Goal: Contribute content: Contribute content

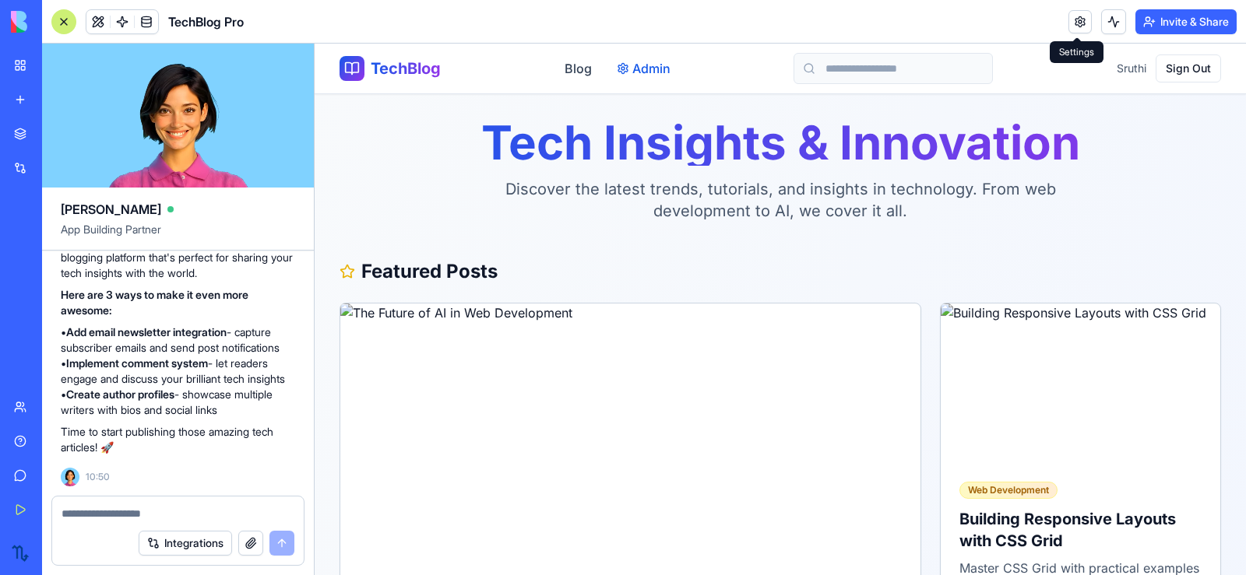
click at [642, 72] on span "Admin" at bounding box center [651, 68] width 38 height 19
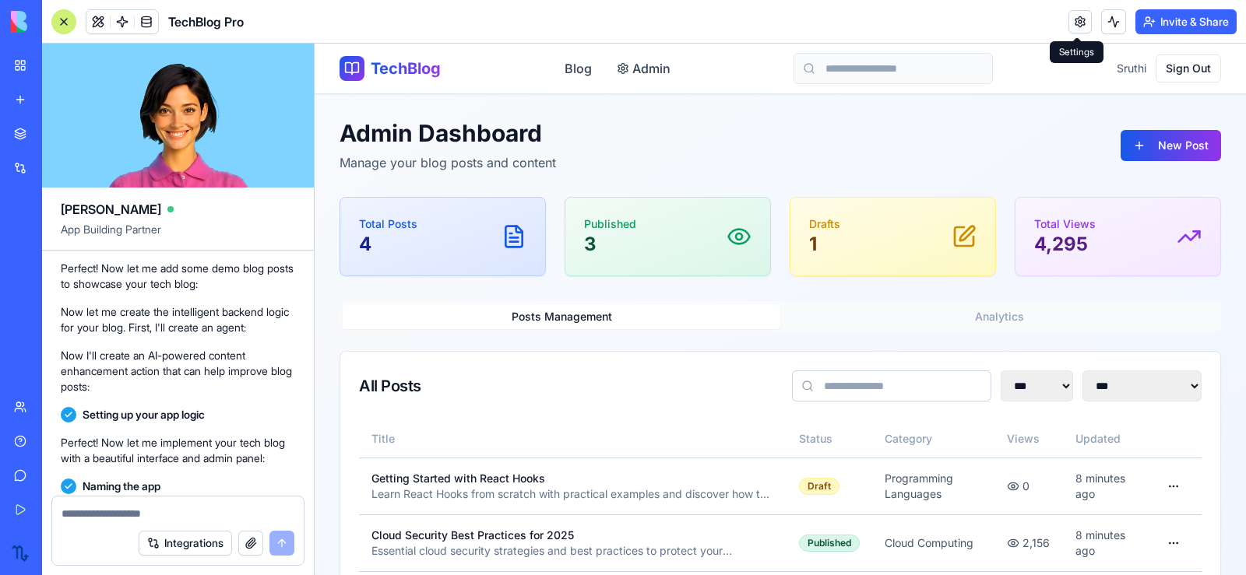
scroll to position [368, 0]
click at [1176, 144] on button "New Post" at bounding box center [1170, 145] width 100 height 31
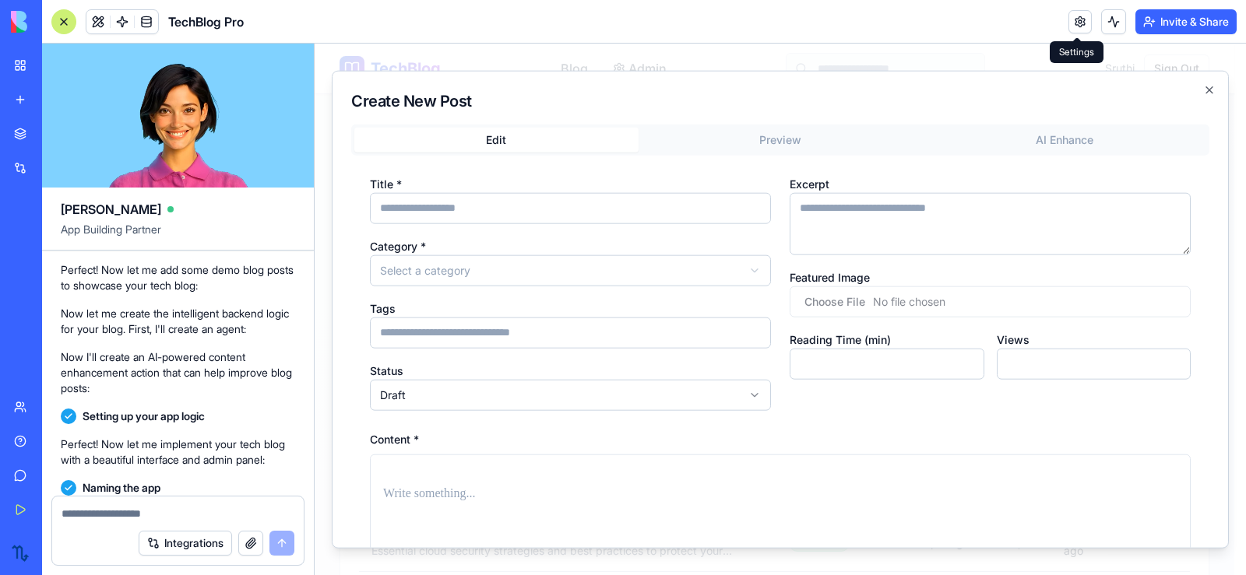
click at [543, 413] on div "Title * Category * Select a category Tags Status Draft Excerpt Featured Image R…" at bounding box center [780, 470] width 821 height 592
click at [1205, 228] on div "Title * Category * Select a category Tags Status Draft Excerpt Featured Image R…" at bounding box center [780, 469] width 858 height 629
click at [1208, 90] on icon "button" at bounding box center [1209, 89] width 12 height 12
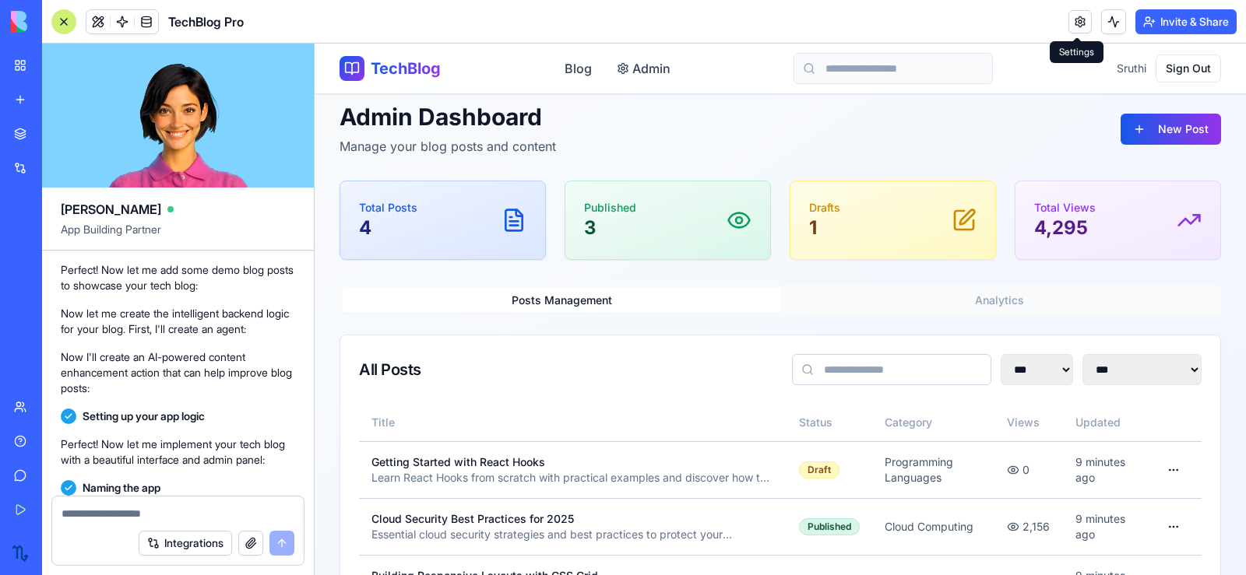
scroll to position [0, 0]
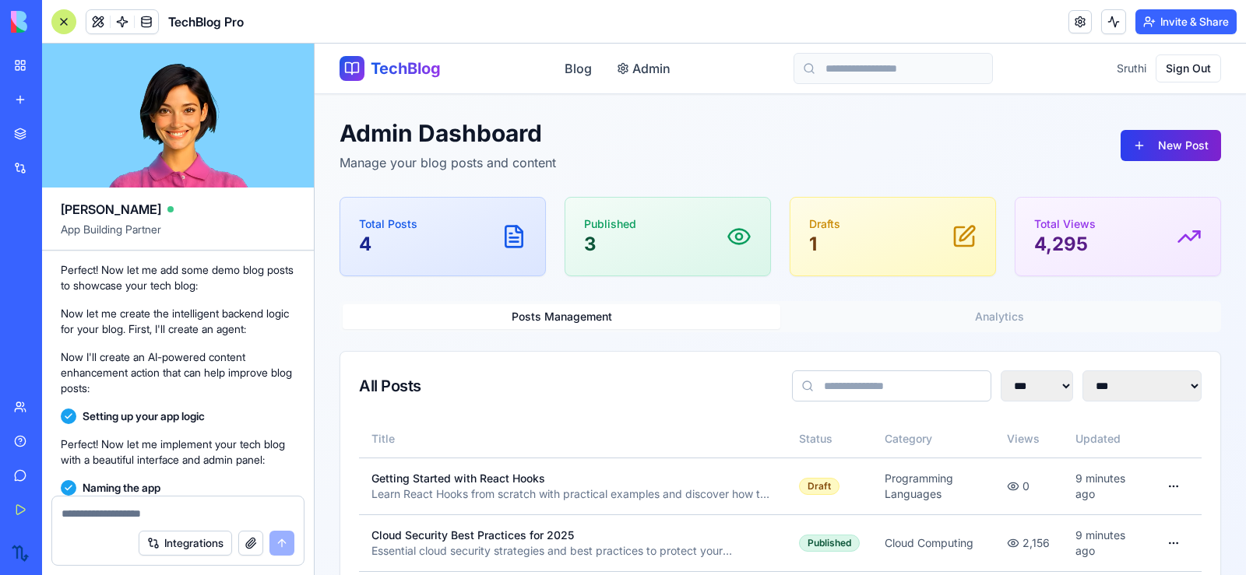
click at [1121, 145] on button "New Post" at bounding box center [1170, 145] width 100 height 31
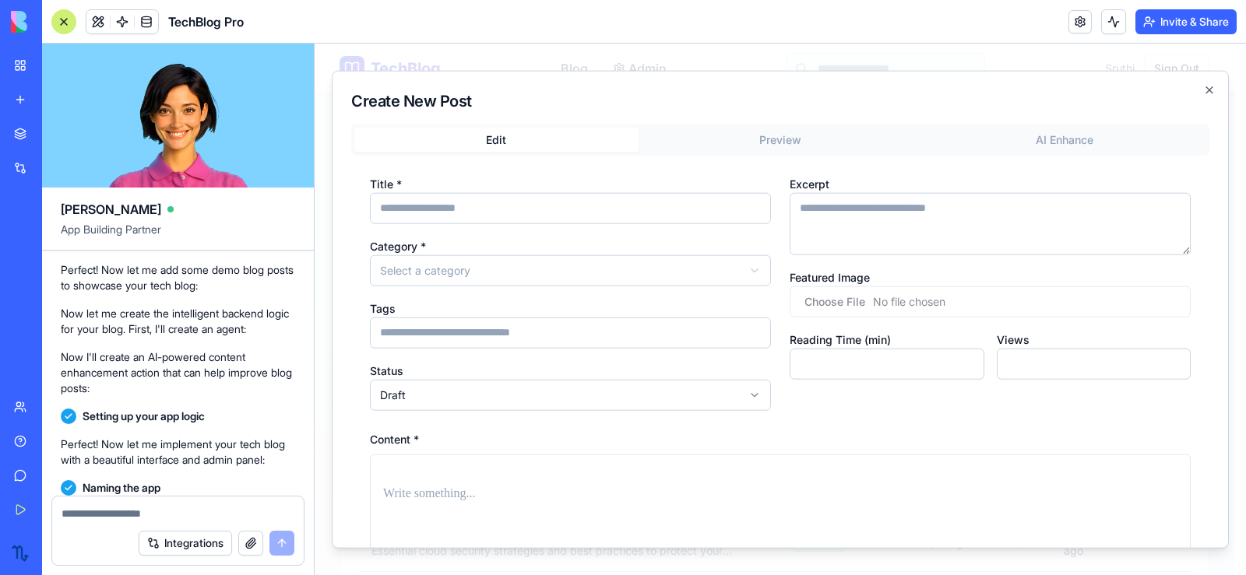
click at [517, 201] on input "Title *" at bounding box center [570, 207] width 401 height 31
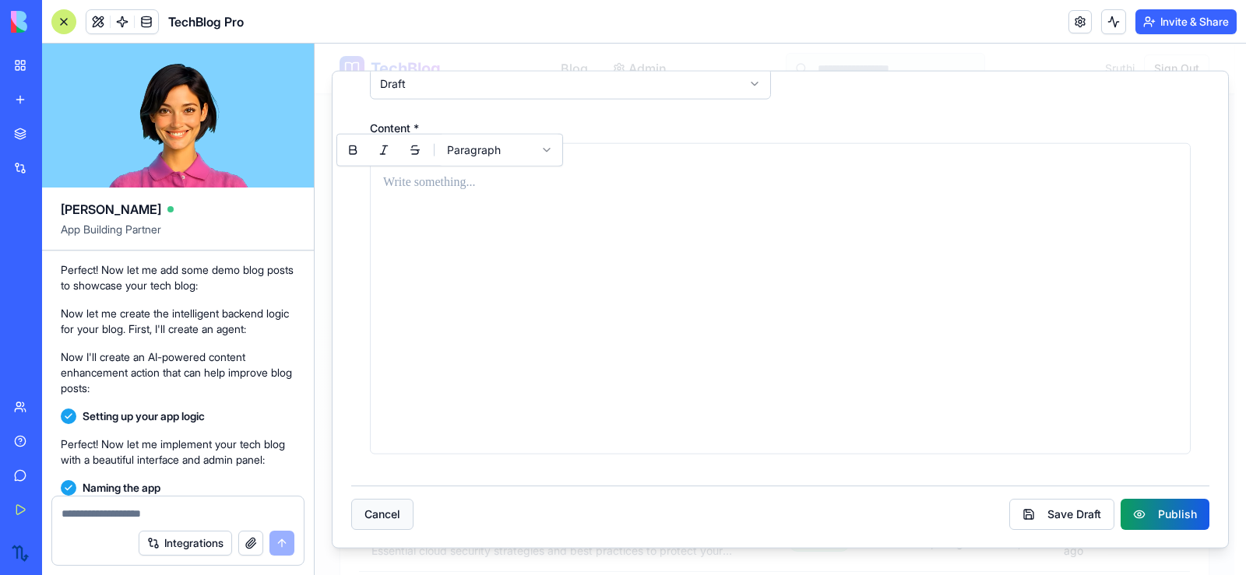
click at [403, 515] on button "Cancel" at bounding box center [382, 513] width 62 height 31
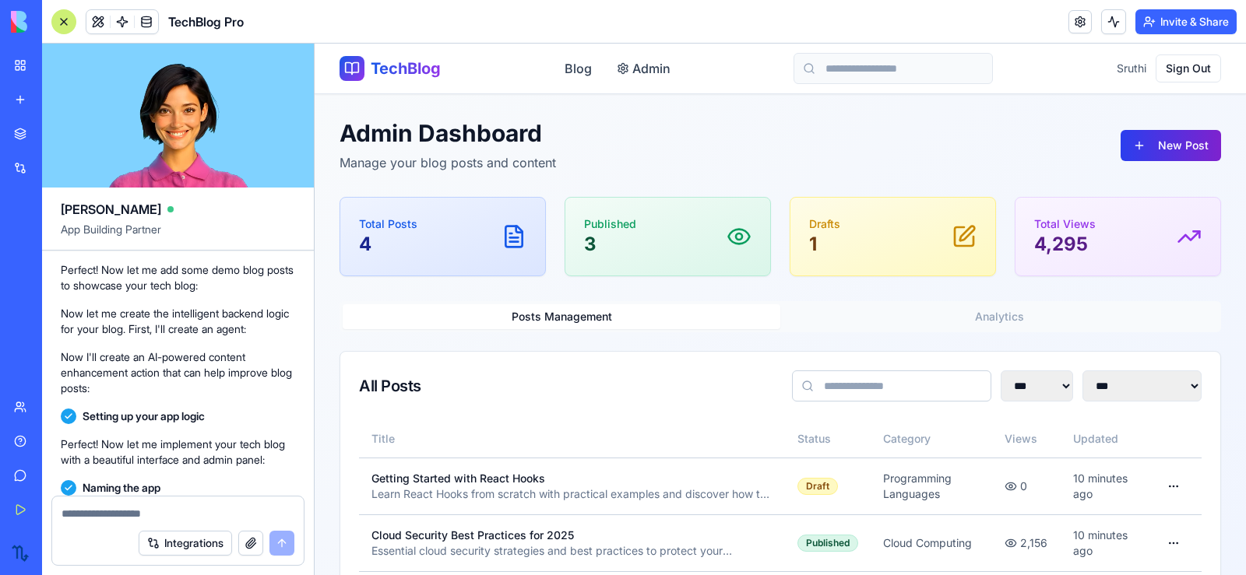
click at [1205, 146] on button "New Post" at bounding box center [1170, 145] width 100 height 31
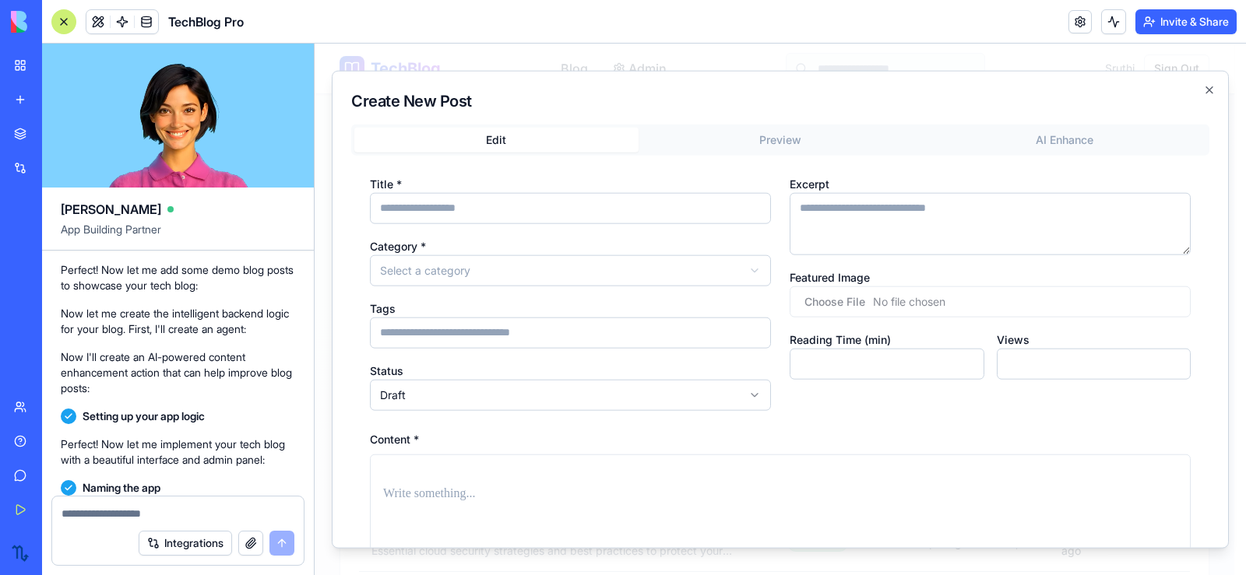
click at [543, 210] on input "Title *" at bounding box center [570, 207] width 401 height 31
type input "**********"
click at [487, 269] on body "**********" at bounding box center [775, 521] width 920 height 955
click at [476, 318] on input "Tags" at bounding box center [570, 332] width 401 height 31
click at [427, 486] on p at bounding box center [780, 494] width 794 height 22
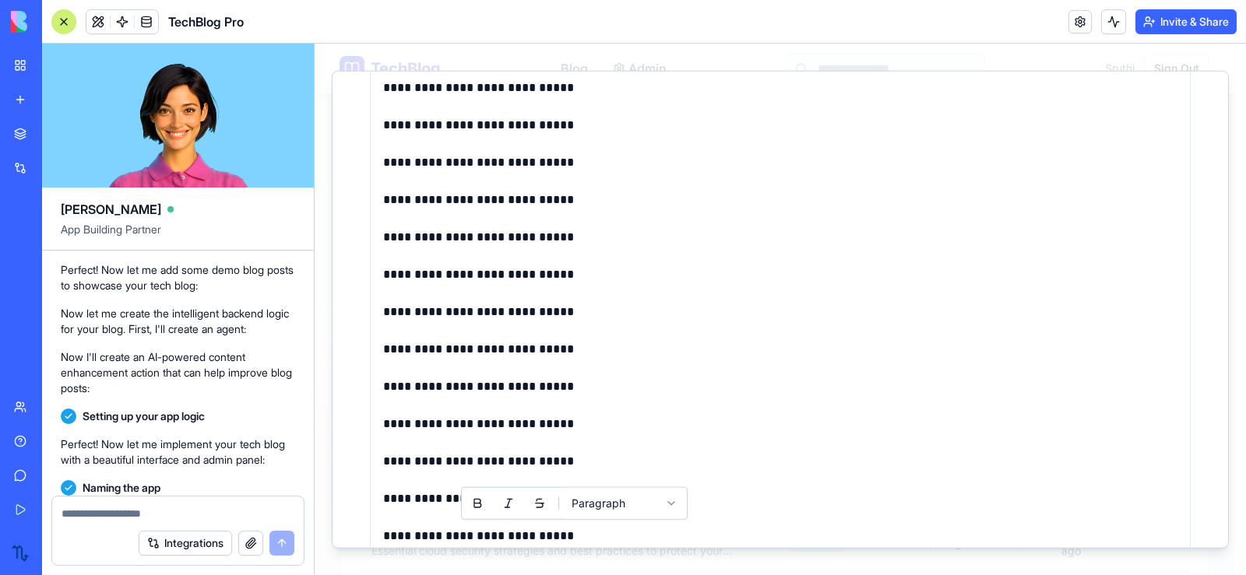
scroll to position [780, 0]
click at [630, 422] on p "**********" at bounding box center [780, 424] width 794 height 22
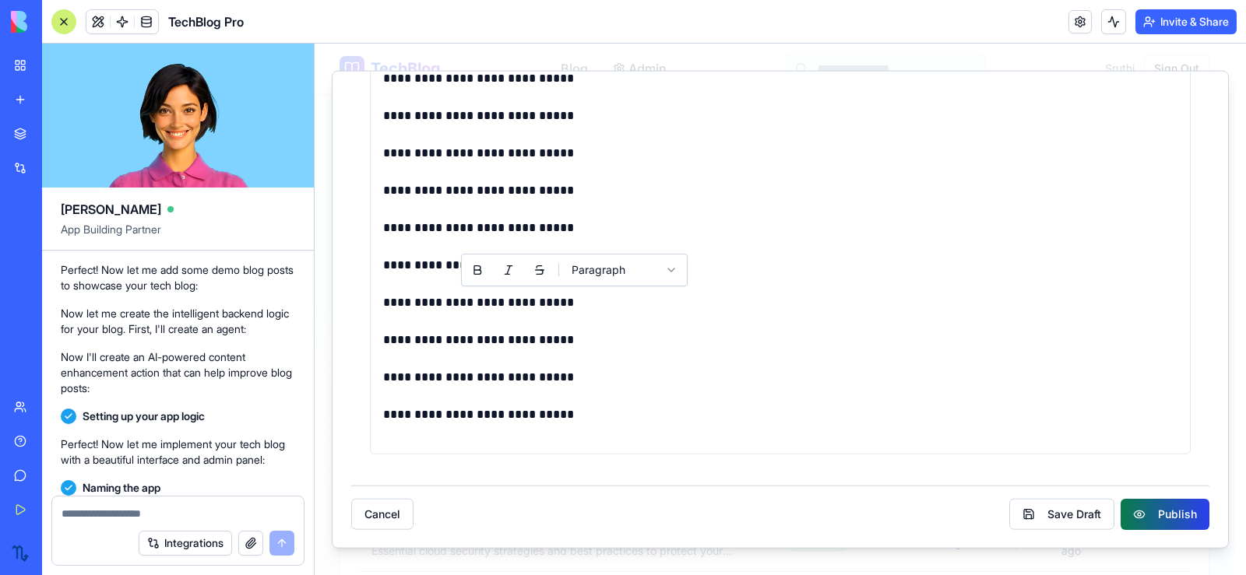
click at [1150, 519] on button "Publish" at bounding box center [1164, 513] width 89 height 31
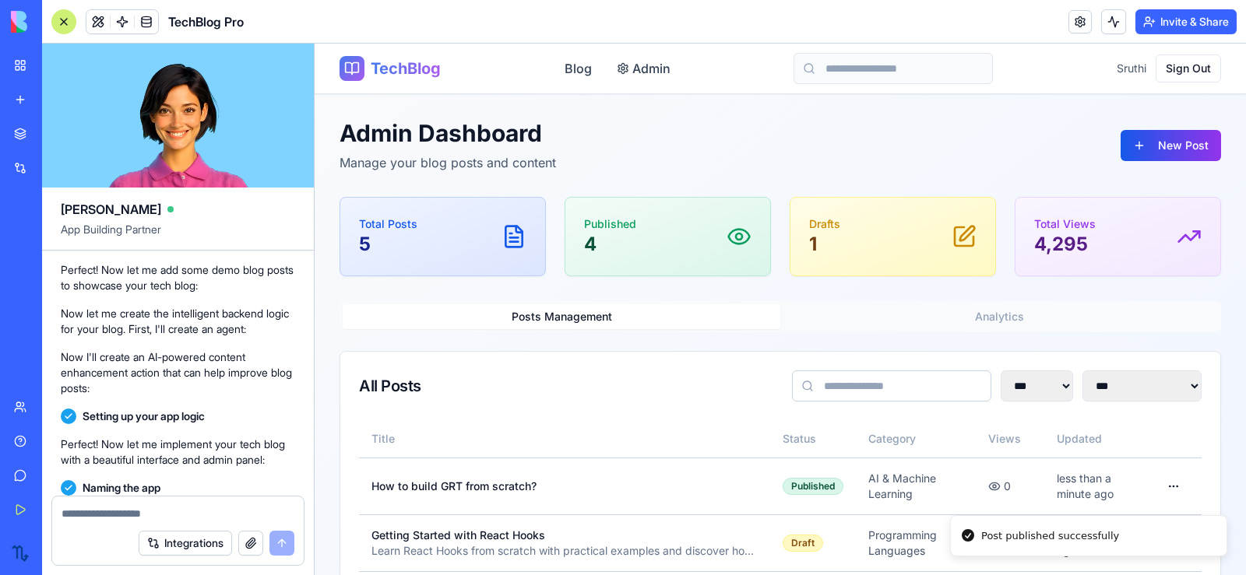
click at [423, 59] on span "TechBlog" at bounding box center [406, 69] width 70 height 22
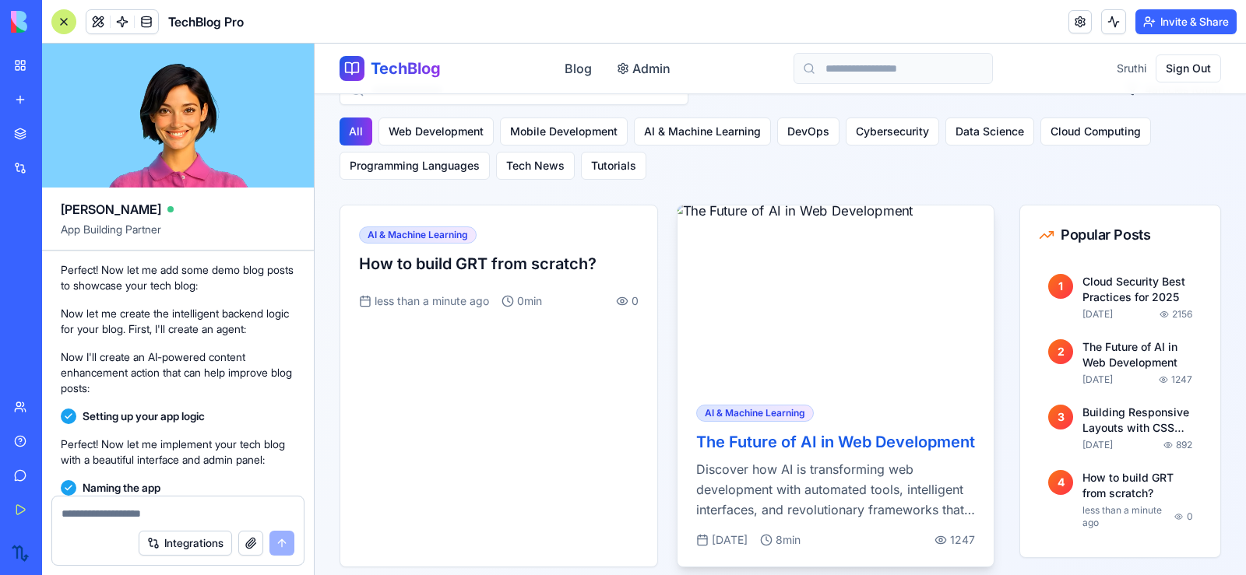
scroll to position [1090, 0]
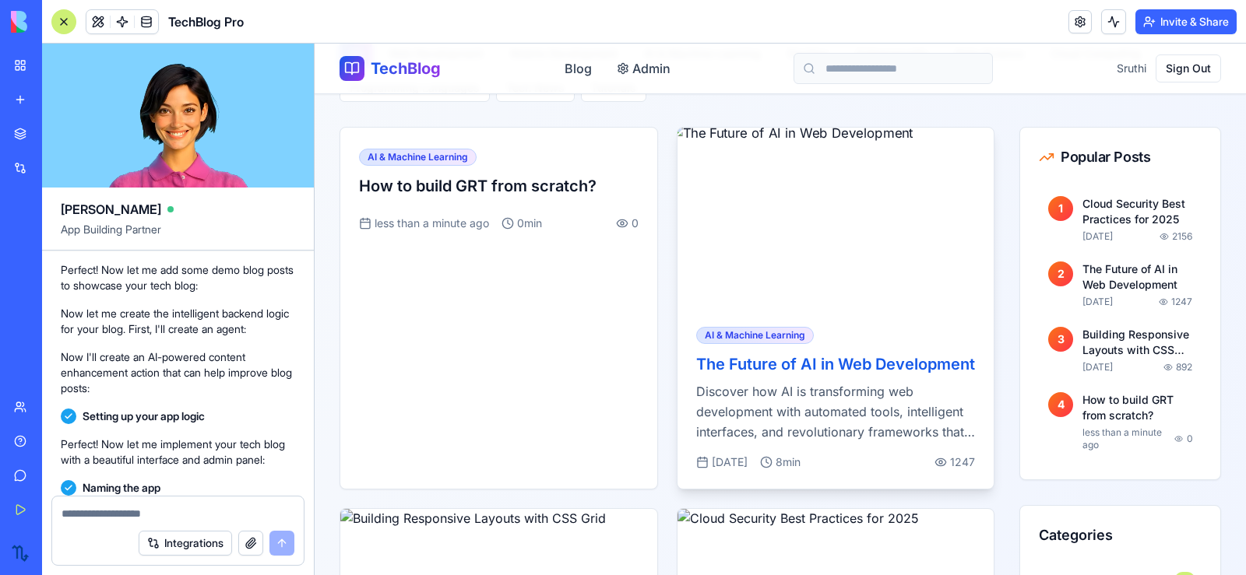
click at [800, 362] on h3 "The Future of AI in Web Development" at bounding box center [836, 365] width 280 height 22
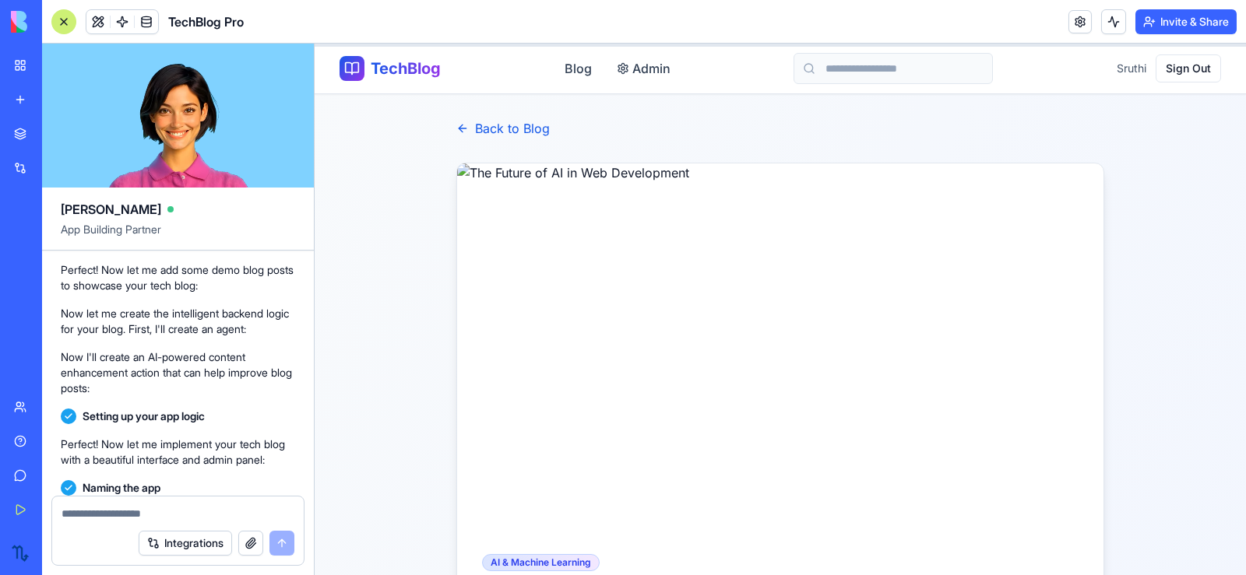
click at [513, 128] on link "Back to Blog" at bounding box center [502, 128] width 93 height 19
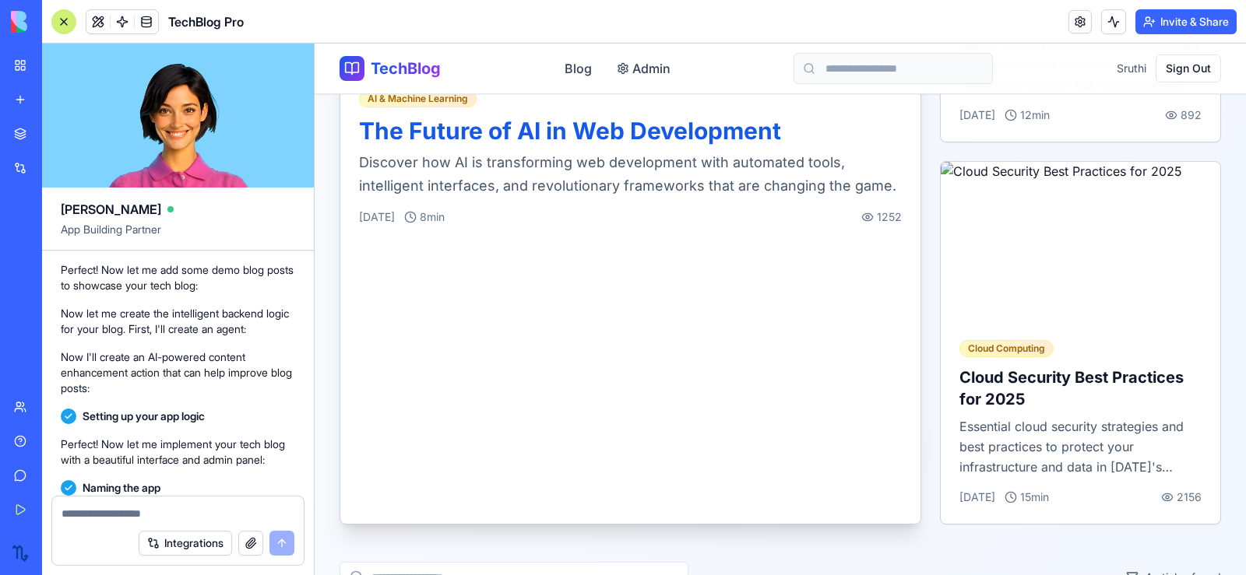
scroll to position [856, 0]
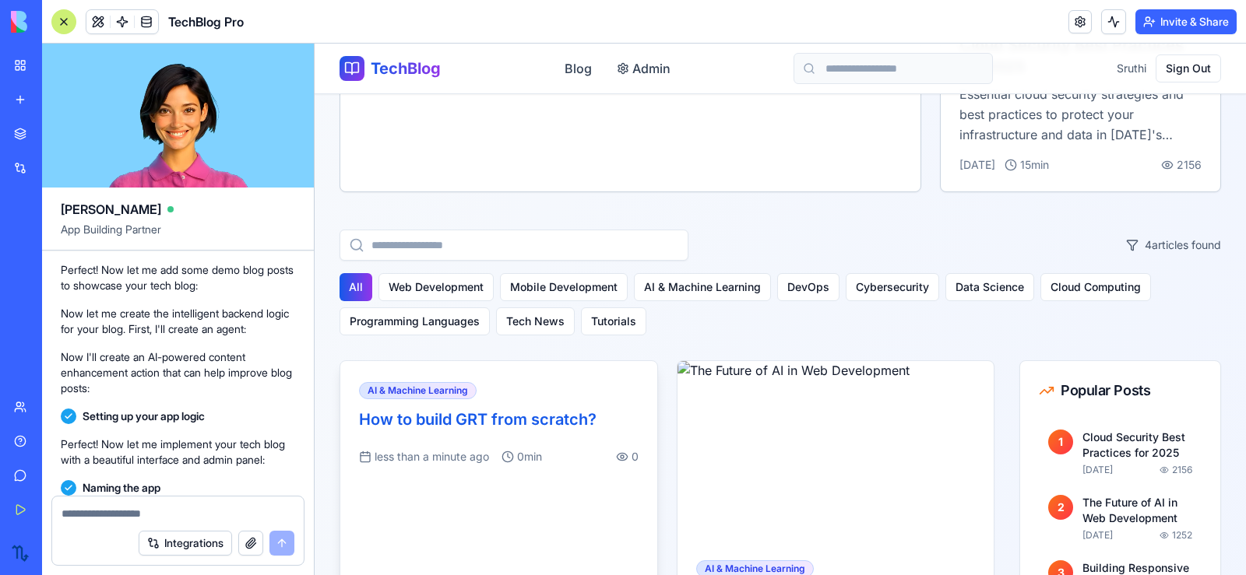
click at [525, 415] on h3 "How to build GRT from scratch?" at bounding box center [499, 420] width 280 height 22
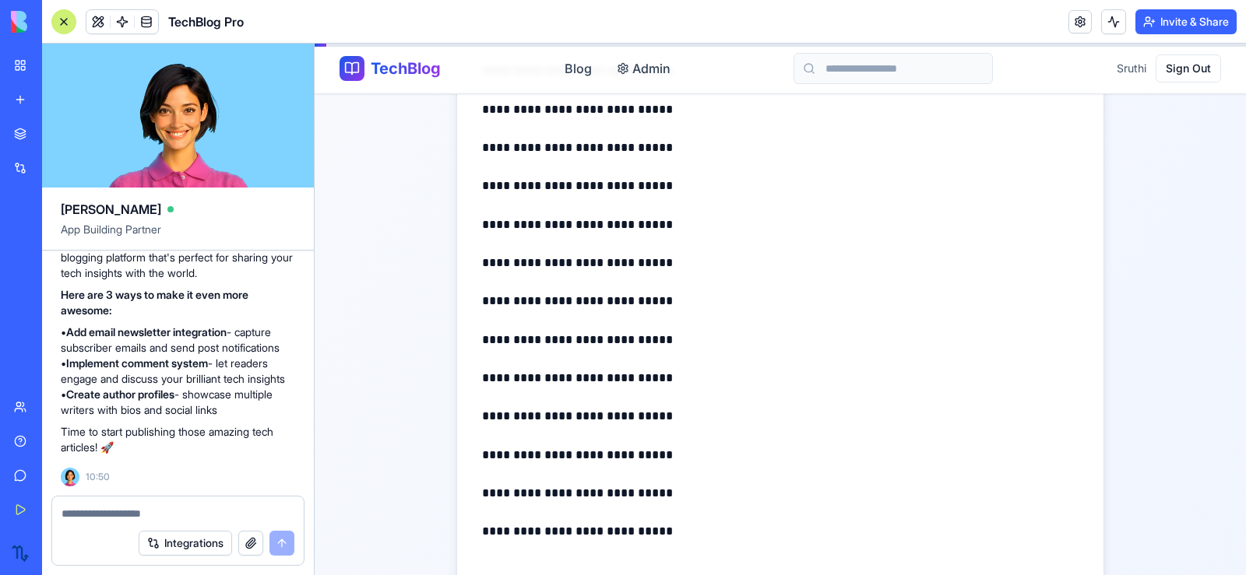
scroll to position [1612, 0]
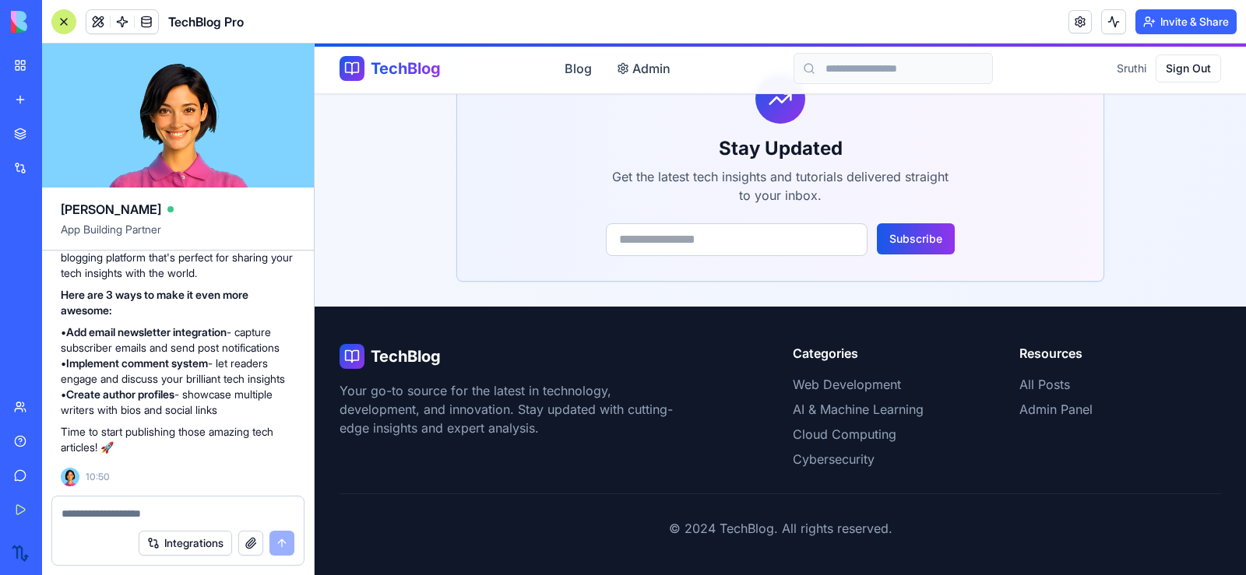
click at [284, 239] on span "App Building Partner" at bounding box center [178, 236] width 234 height 28
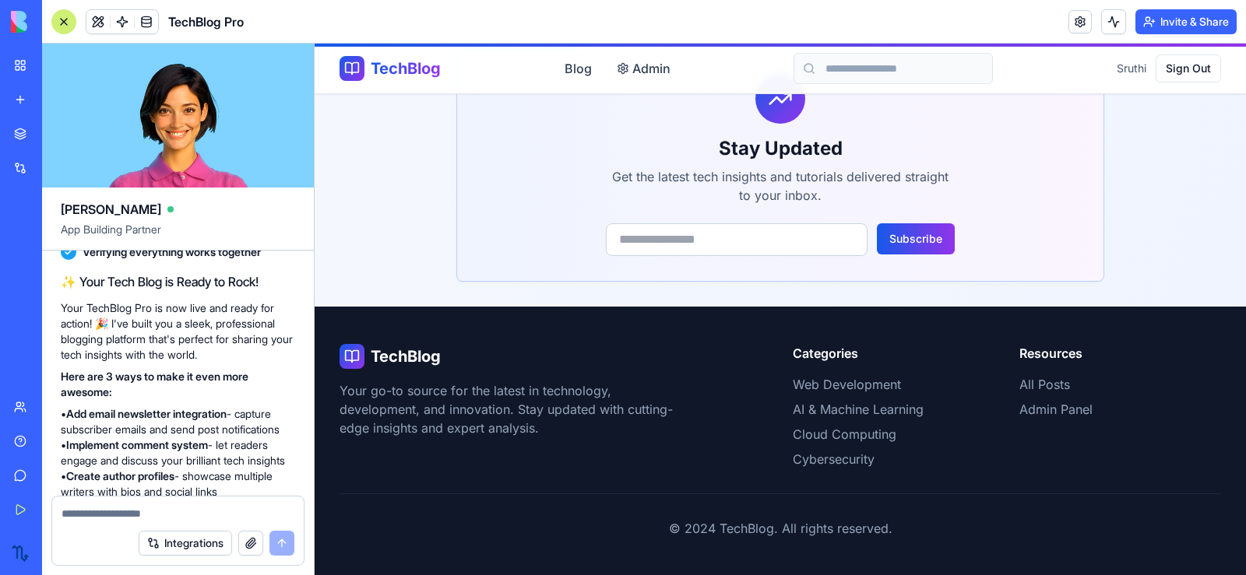
scroll to position [913, 0]
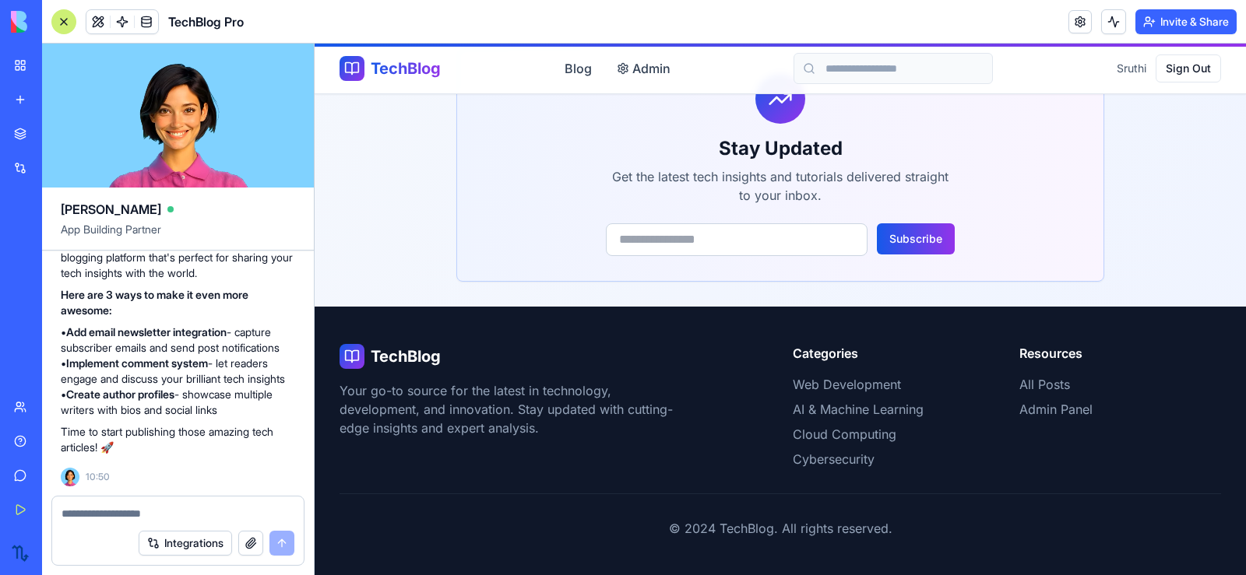
click at [58, 247] on div "Untitled App" at bounding box center [36, 243] width 44 height 16
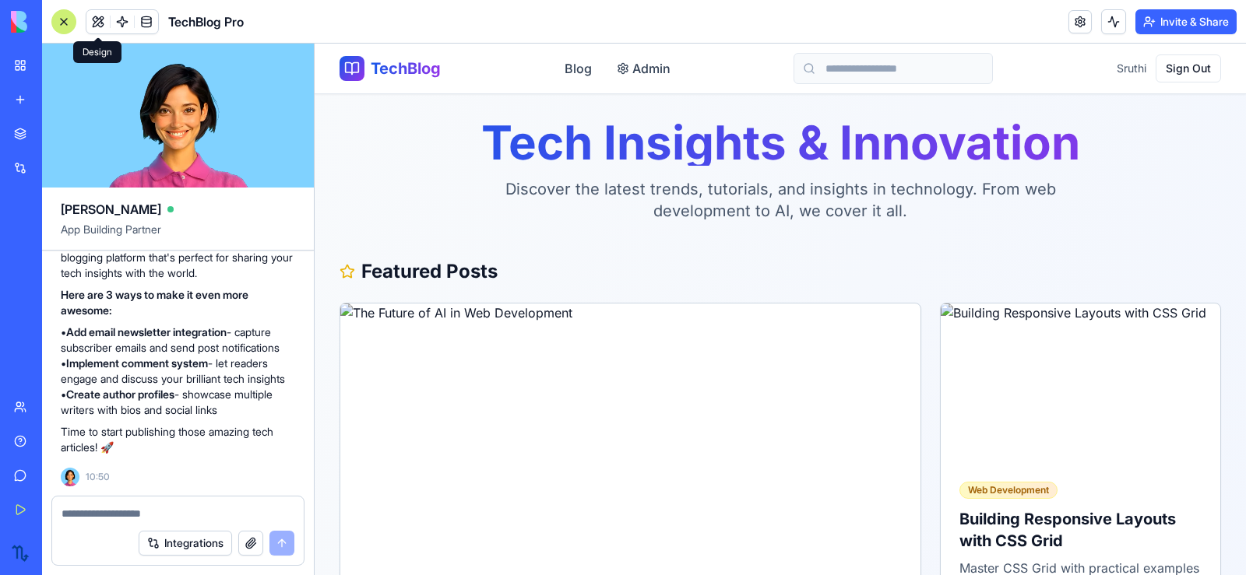
click at [99, 21] on button at bounding box center [97, 21] width 23 height 23
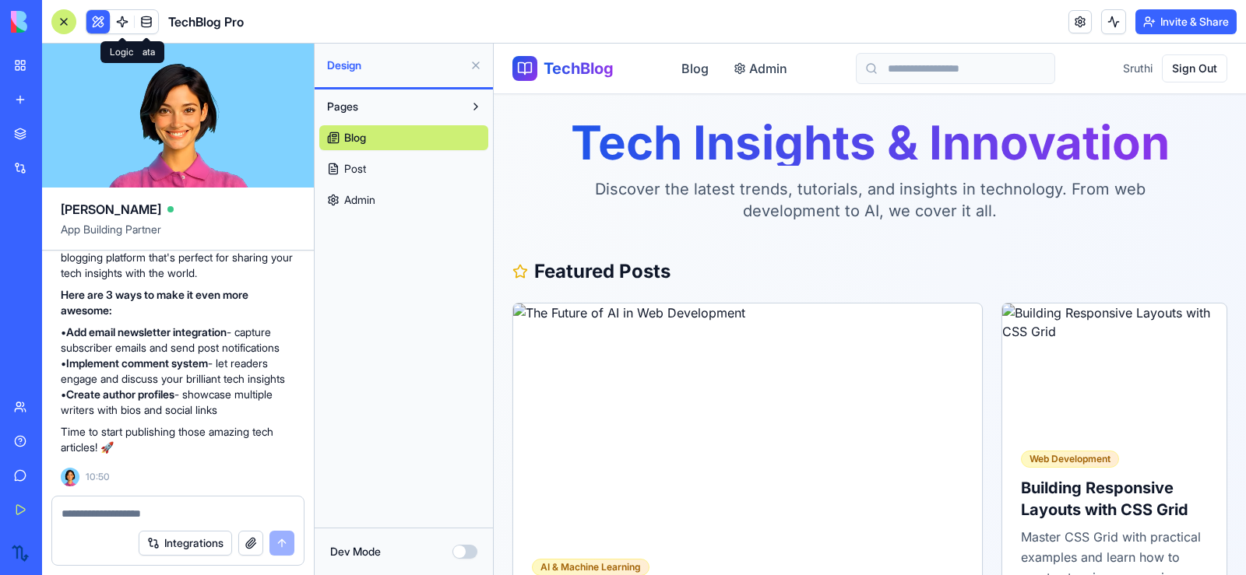
click at [120, 19] on span at bounding box center [122, 22] width 44 height 44
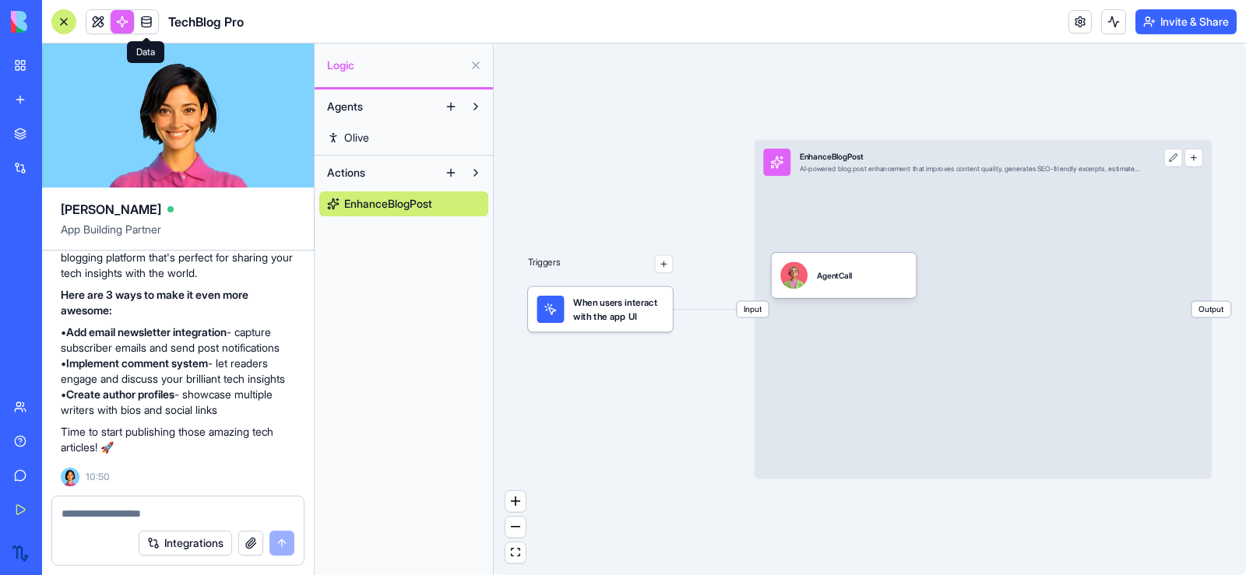
click at [142, 17] on span at bounding box center [147, 22] width 44 height 44
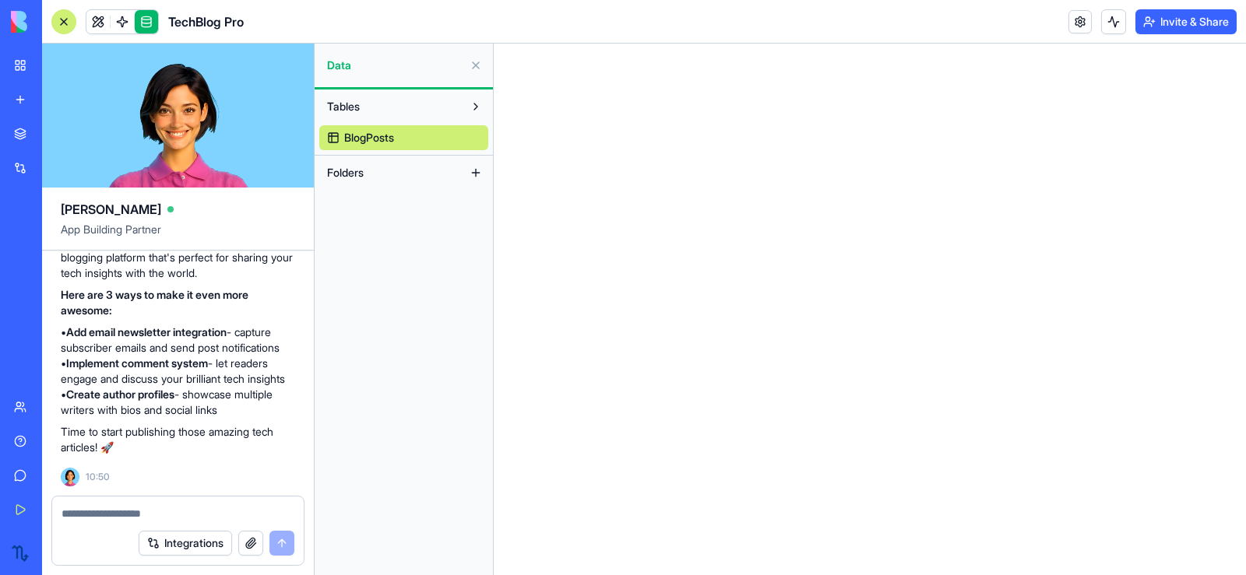
click at [368, 139] on span "BlogPosts" at bounding box center [369, 138] width 50 height 16
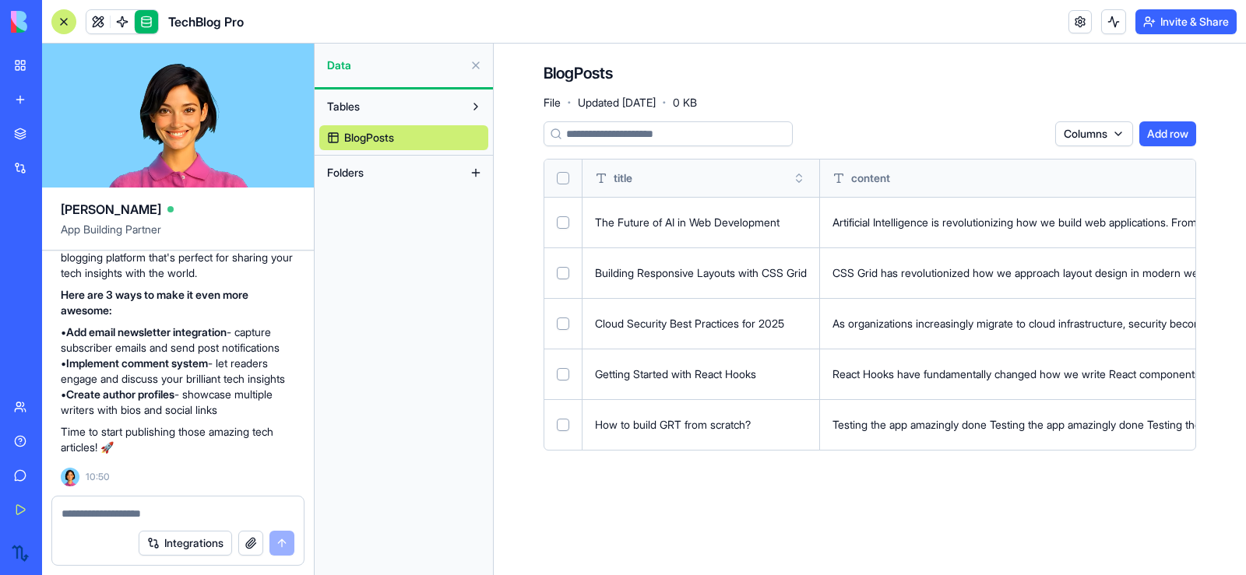
click at [120, 509] on textarea at bounding box center [178, 514] width 233 height 16
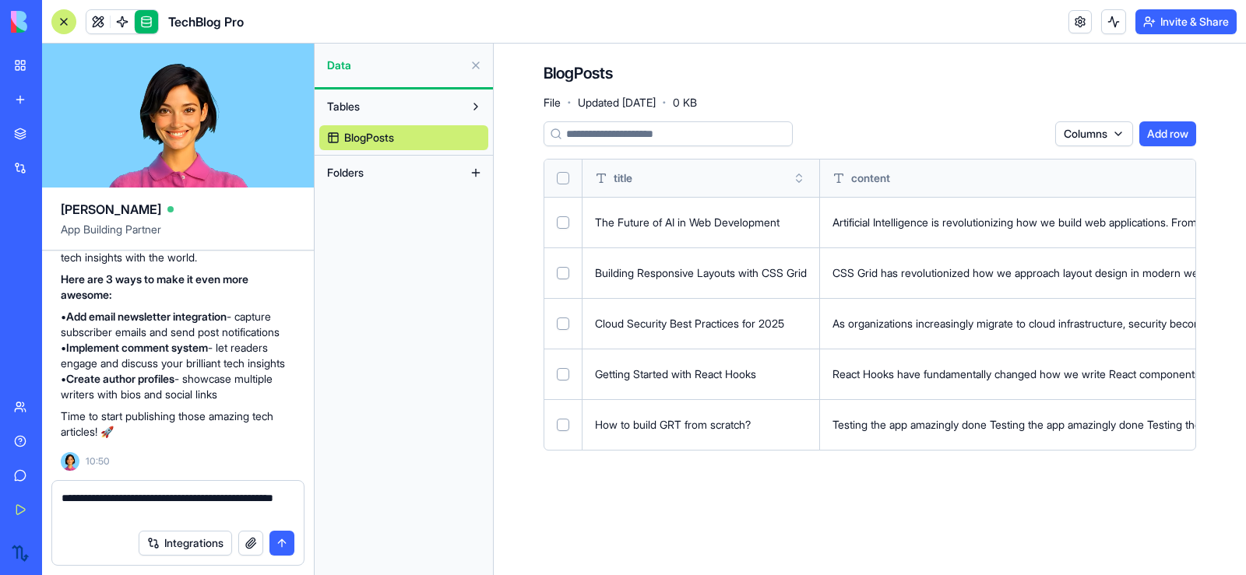
type textarea "**********"
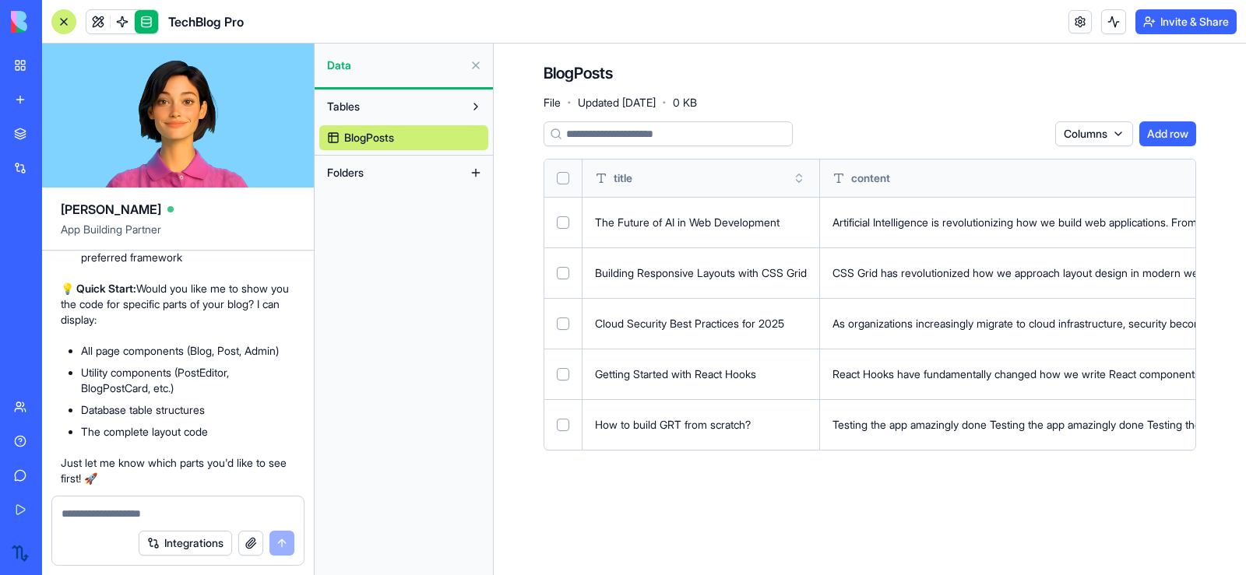
scroll to position [1680, 0]
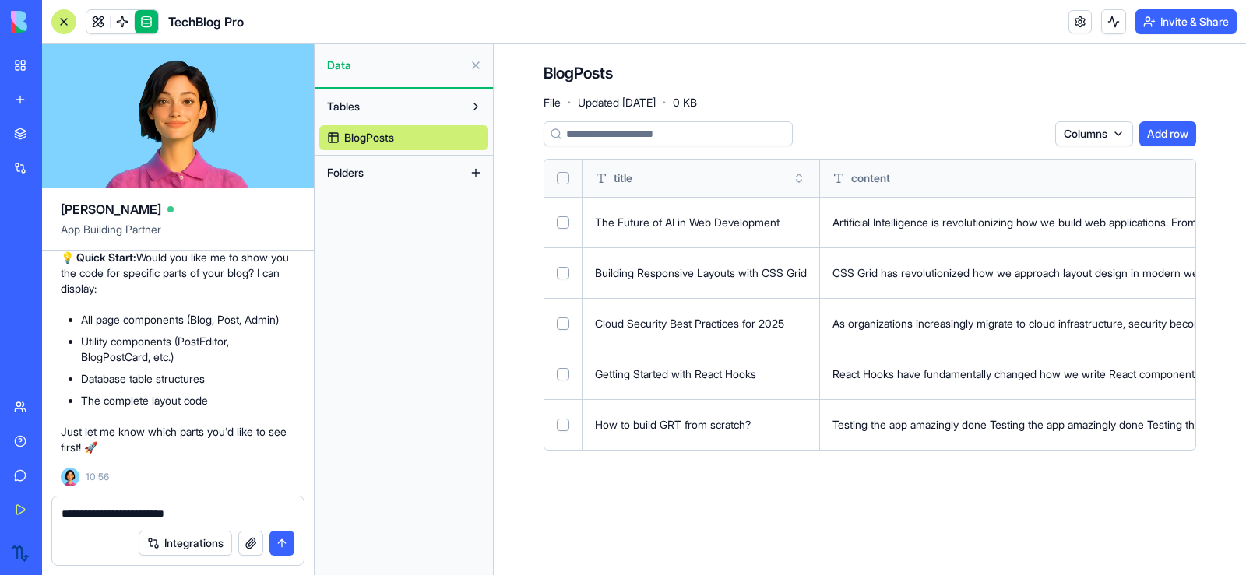
type textarea "**********"
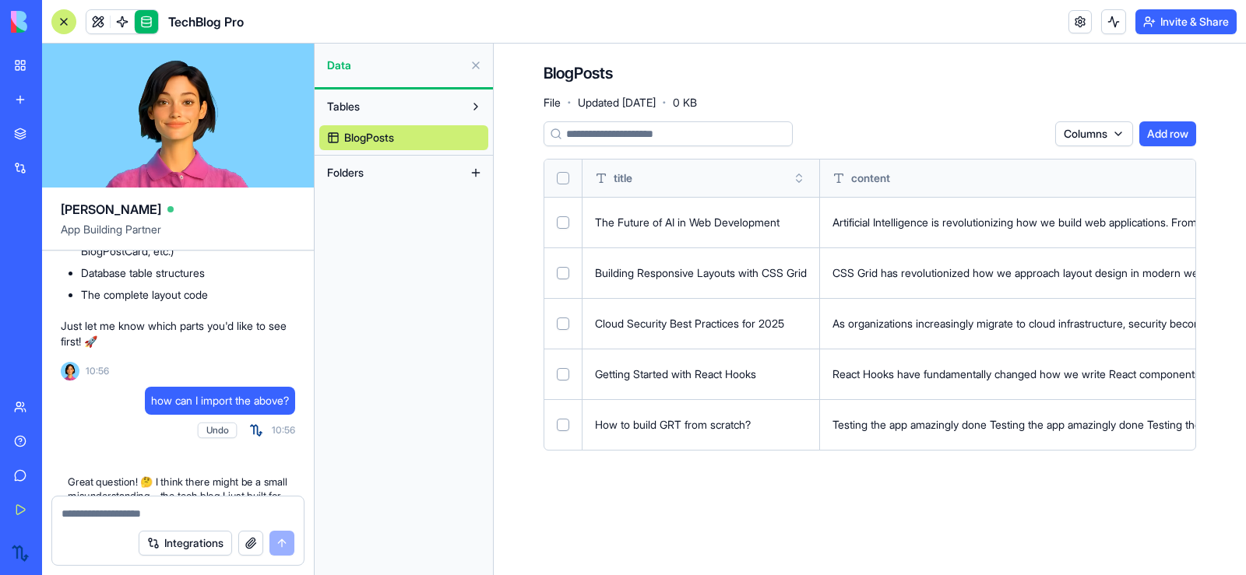
scroll to position [2536, 0]
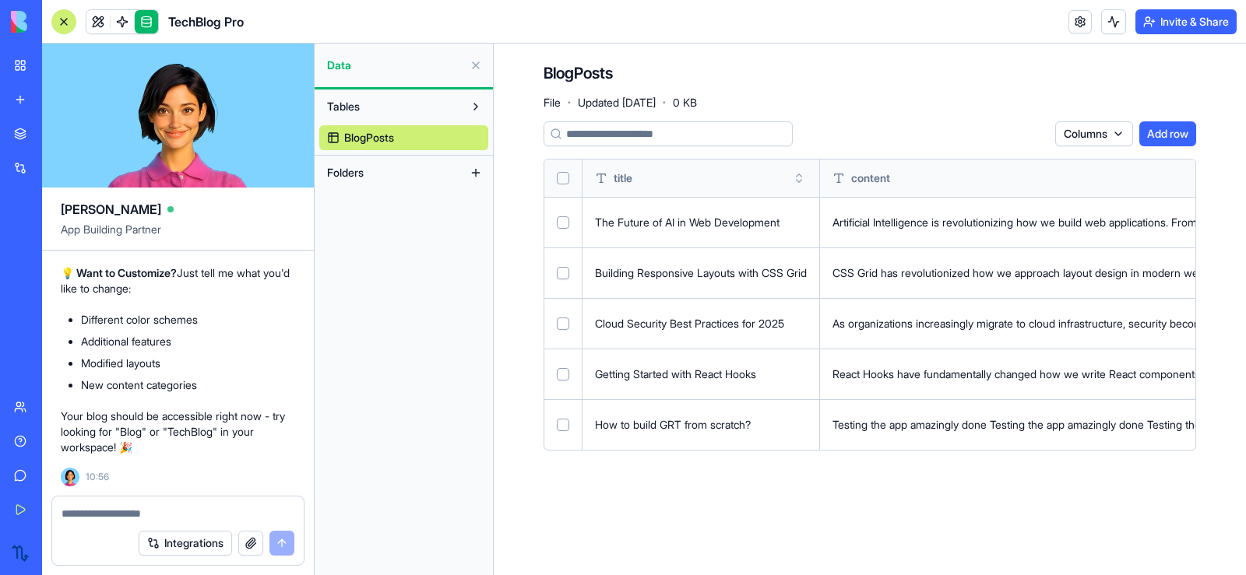
click at [476, 69] on button at bounding box center [475, 65] width 25 height 25
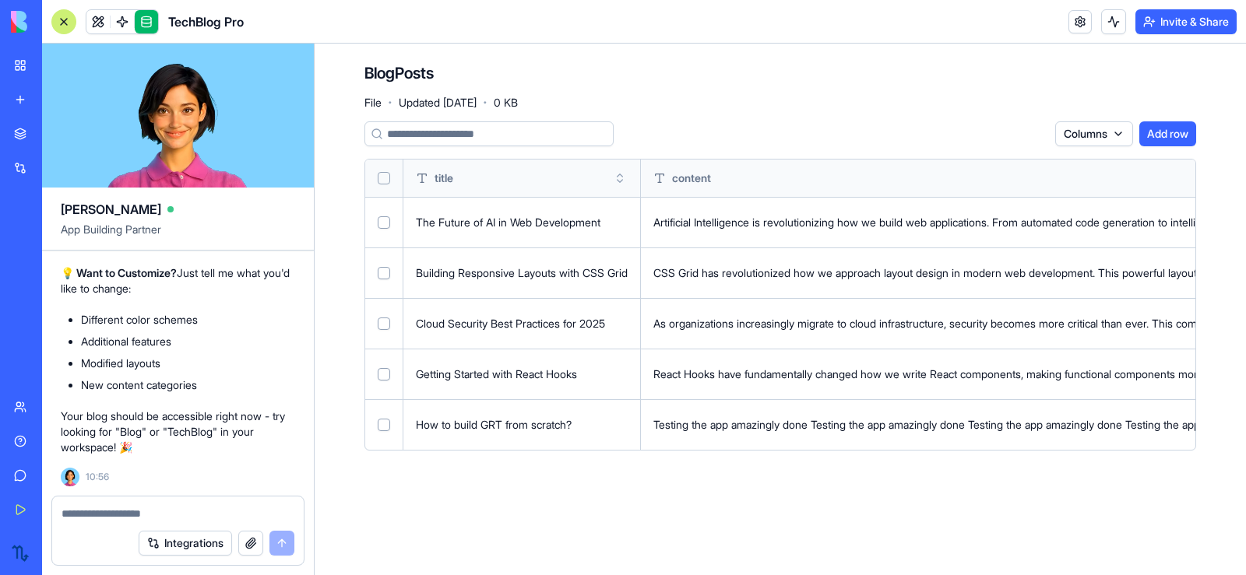
click at [53, 66] on div "My Workspace" at bounding box center [47, 66] width 20 height 16
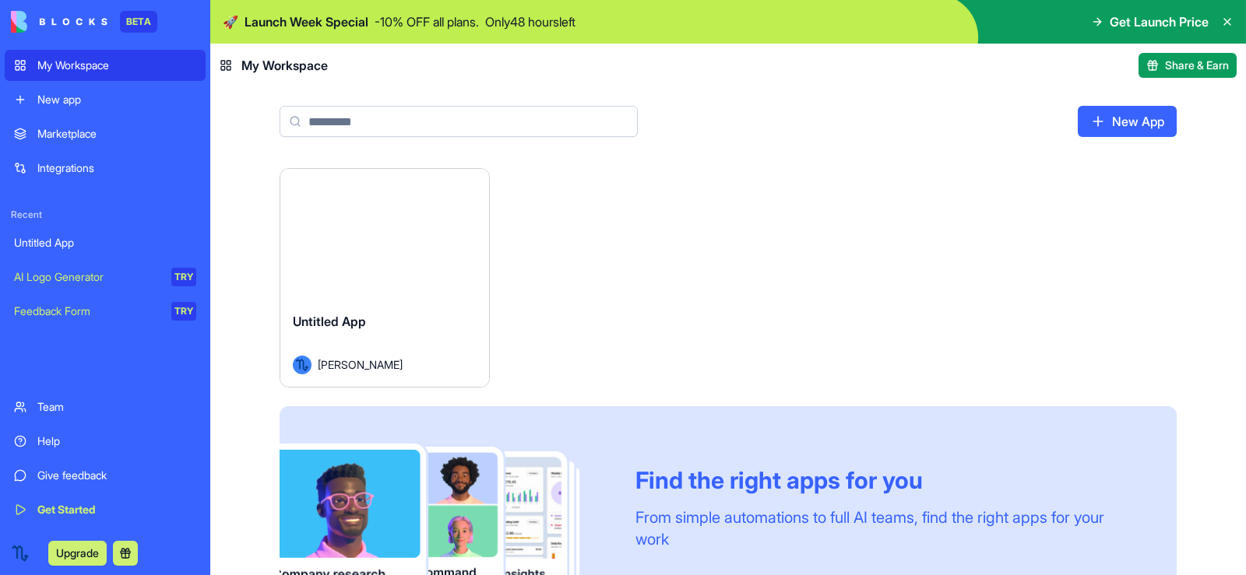
click at [540, 310] on div "Launch Untitled App [PERSON_NAME] Find the right apps for you From simple autom…" at bounding box center [728, 417] width 897 height 498
click at [349, 323] on span "Untitled App" at bounding box center [329, 322] width 73 height 16
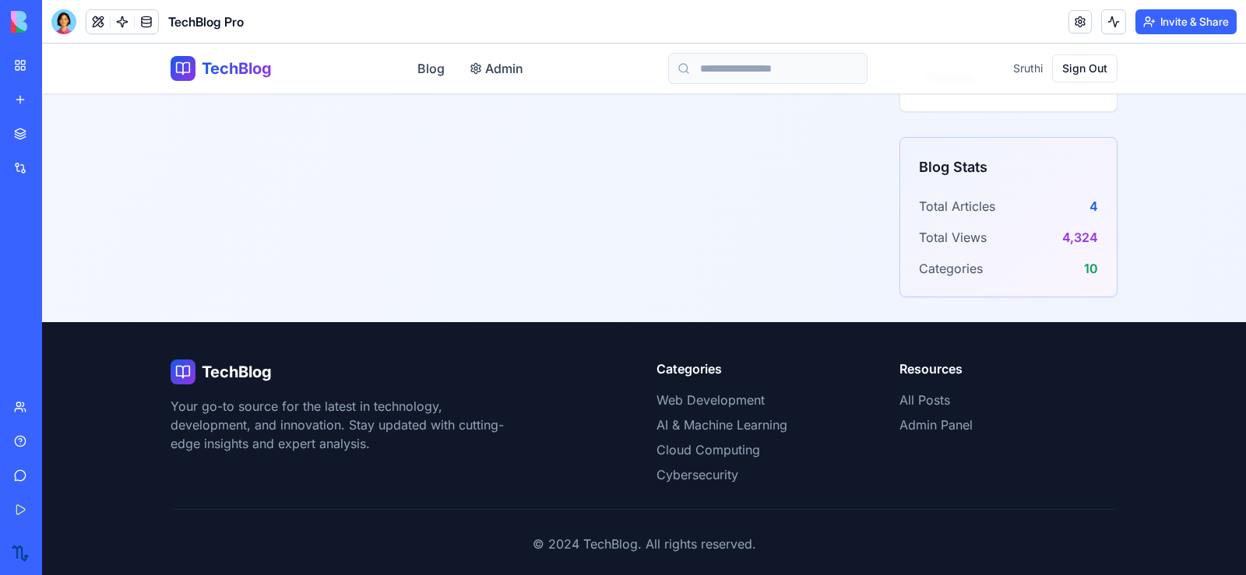
scroll to position [1806, 0]
drag, startPoint x: 1243, startPoint y: 494, endPoint x: 589, endPoint y: 256, distance: 696.1
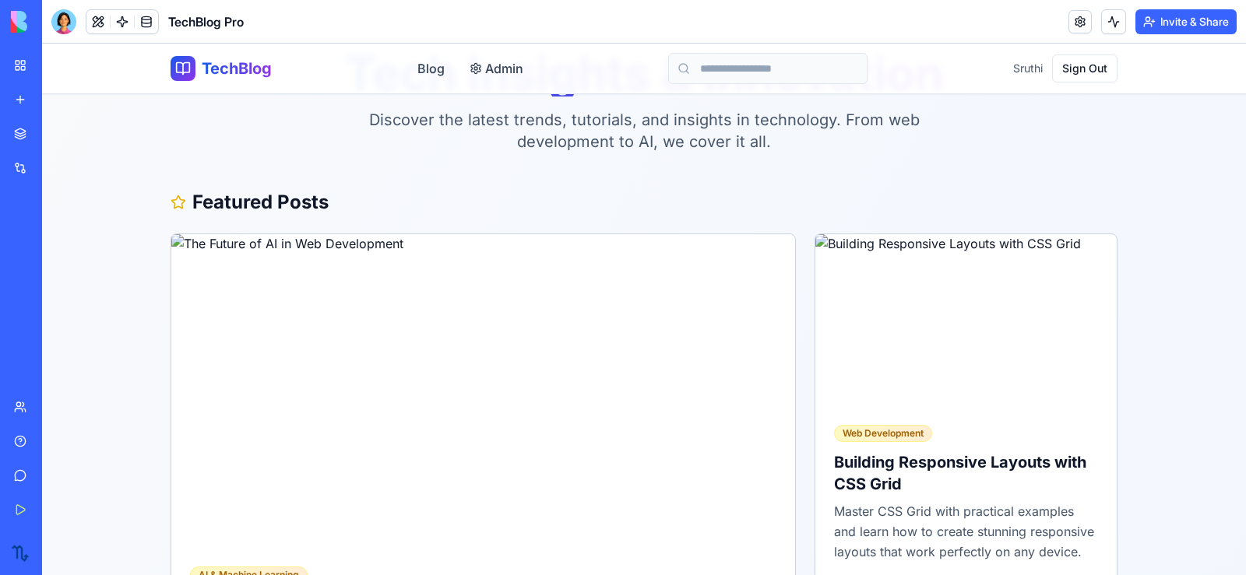
scroll to position [0, 0]
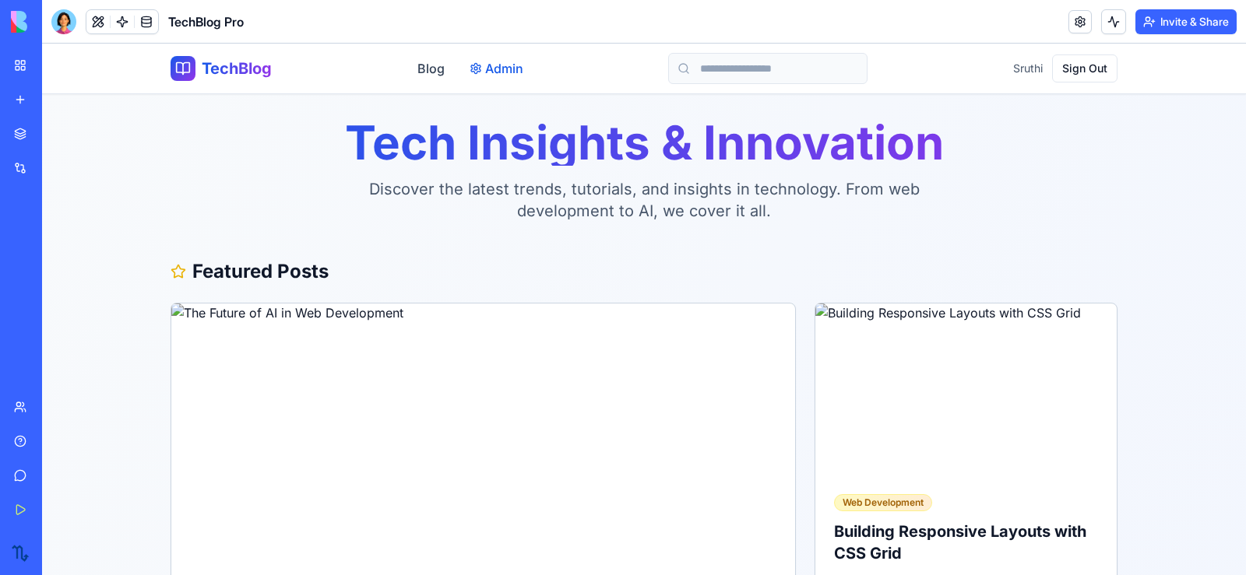
click at [515, 67] on span "Admin" at bounding box center [504, 68] width 38 height 19
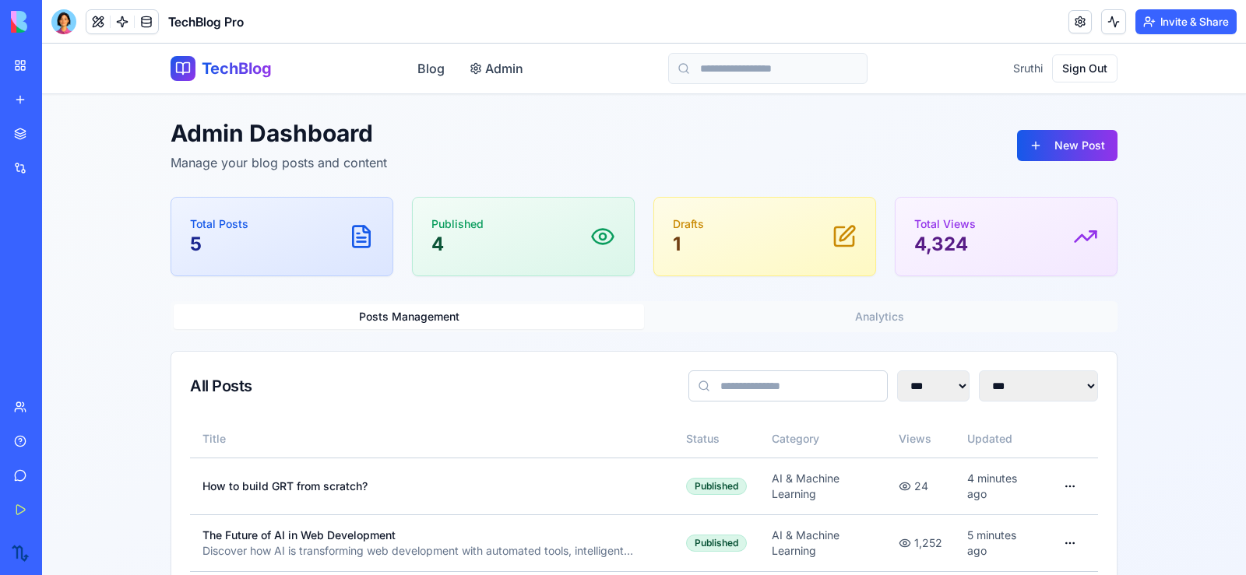
click at [52, 66] on div "My Workspace" at bounding box center [47, 66] width 20 height 16
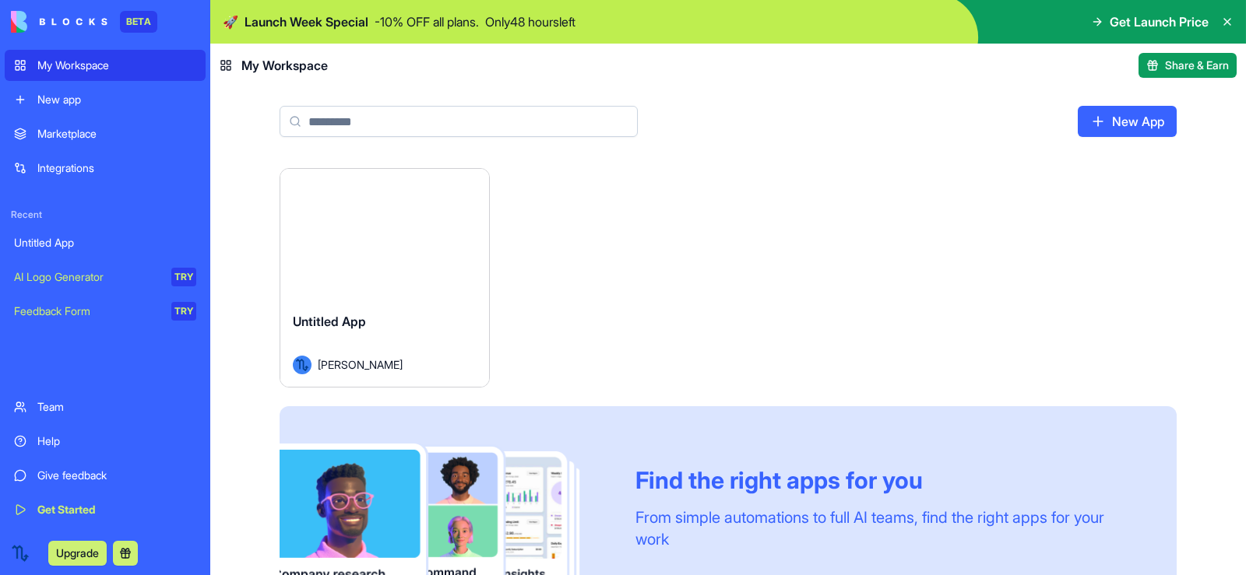
click at [473, 186] on html "BETA My Workspace New app Marketplace Integrations Recent Untitled App AI Logo …" at bounding box center [623, 287] width 1246 height 575
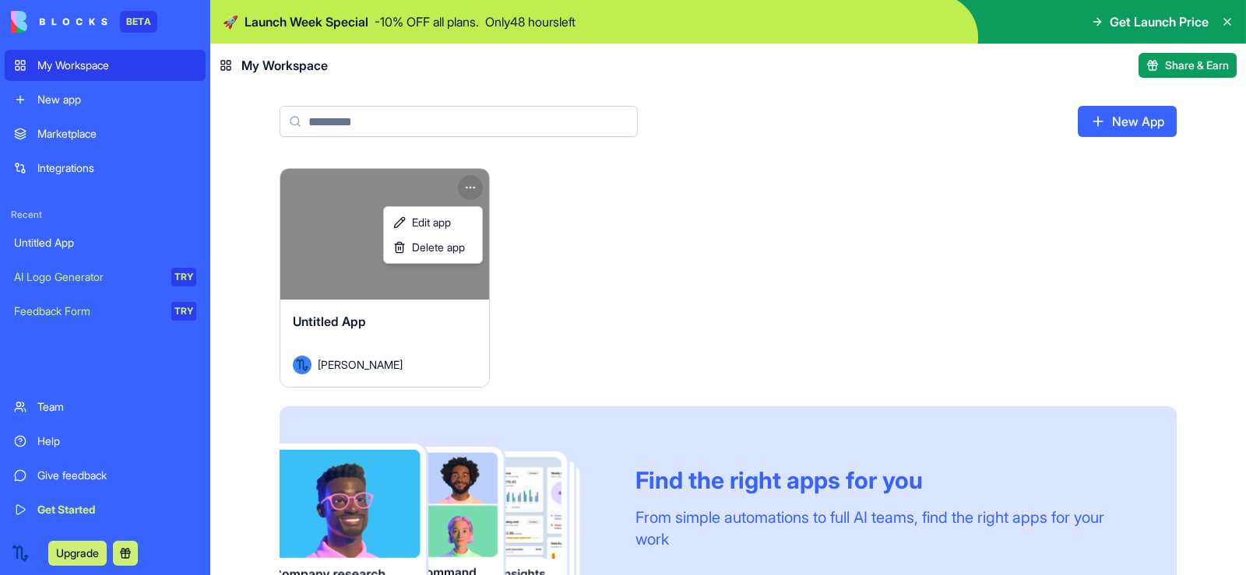
click at [652, 149] on html "BETA My Workspace New app Marketplace Integrations Recent Untitled App AI Logo …" at bounding box center [623, 287] width 1246 height 575
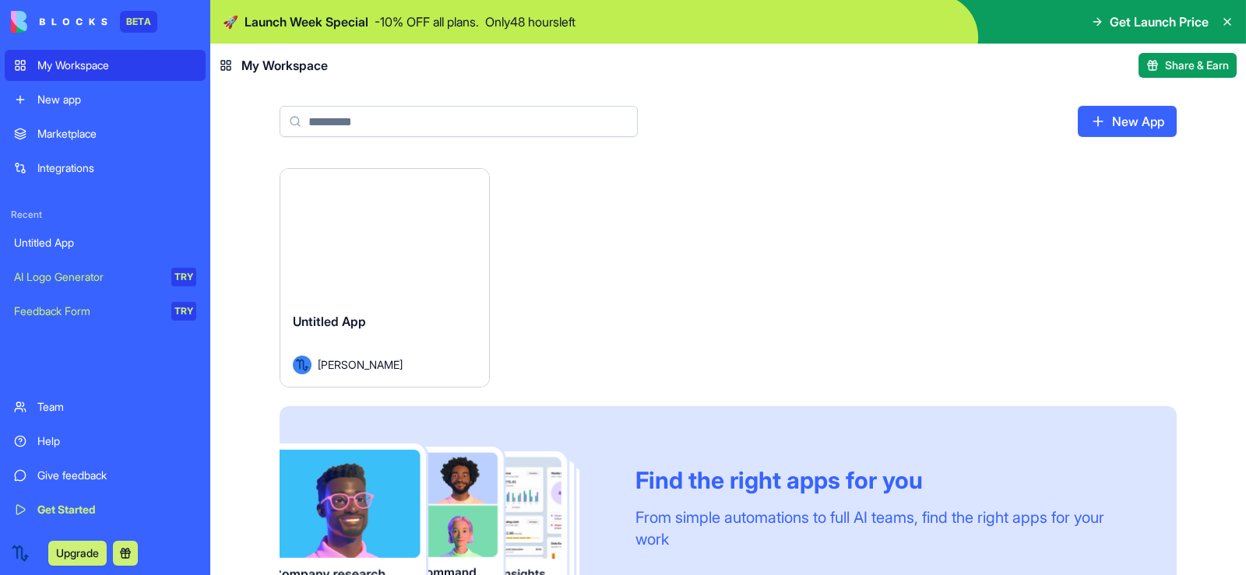
click at [466, 186] on html "BETA My Workspace New app Marketplace Integrations Recent Untitled App AI Logo …" at bounding box center [623, 287] width 1246 height 575
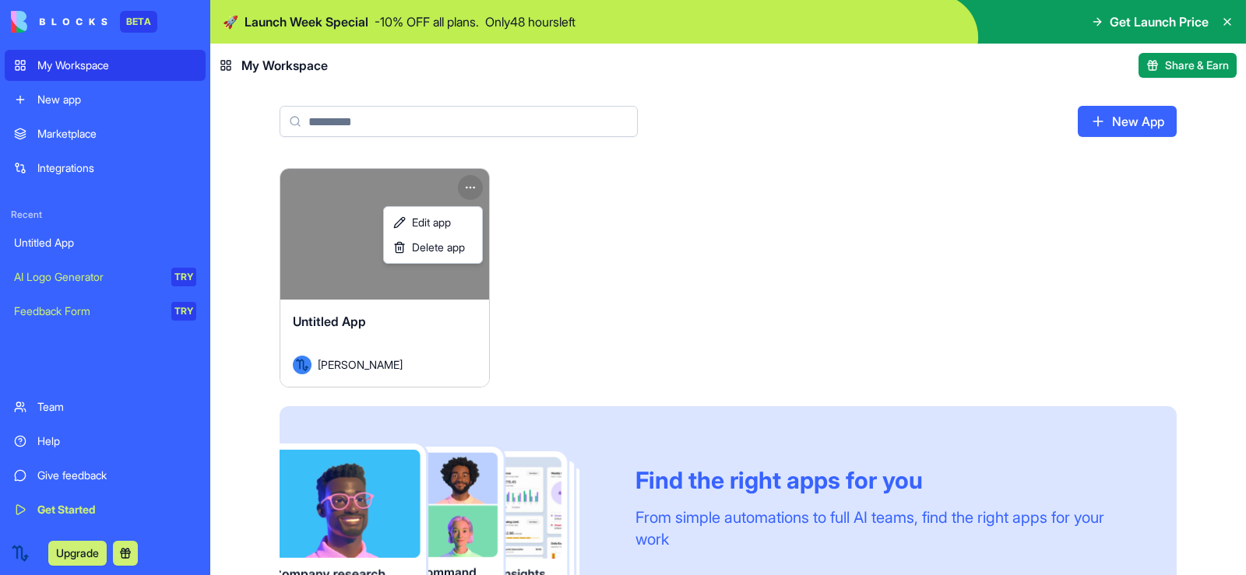
click at [538, 208] on html "BETA My Workspace New app Marketplace Integrations Recent Untitled App AI Logo …" at bounding box center [623, 287] width 1246 height 575
